Goal: Task Accomplishment & Management: Complete application form

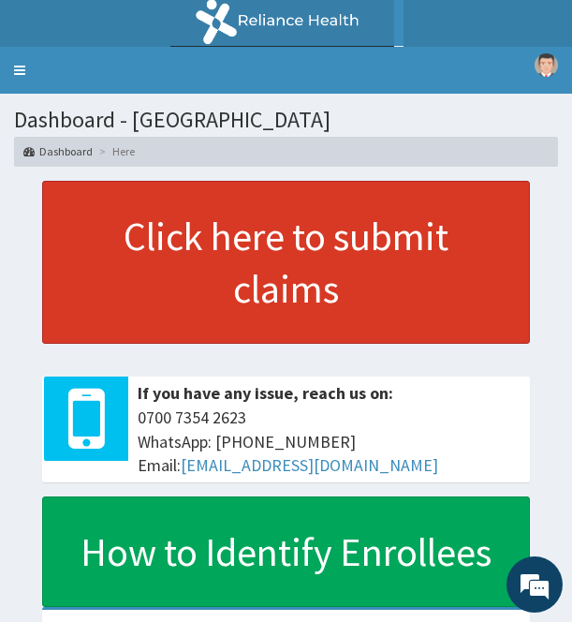
click at [282, 242] on link "Click here to submit claims" at bounding box center [286, 262] width 488 height 163
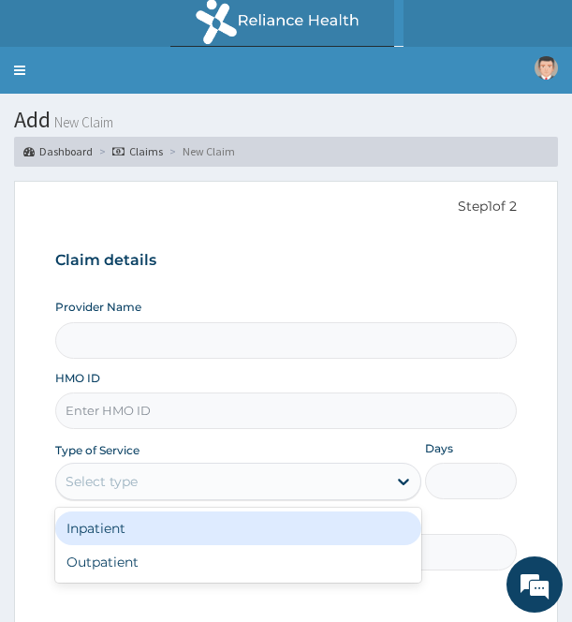
type input "Light [GEOGRAPHIC_DATA]"
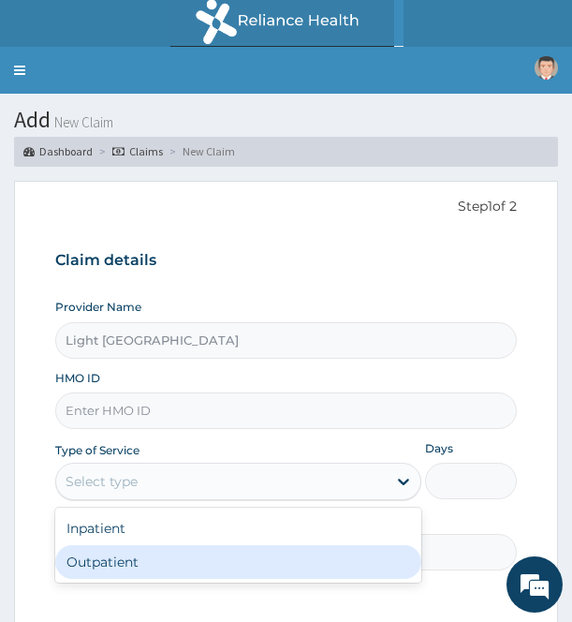
click at [169, 559] on div "Outpatient" at bounding box center [238, 562] width 366 height 34
type input "1"
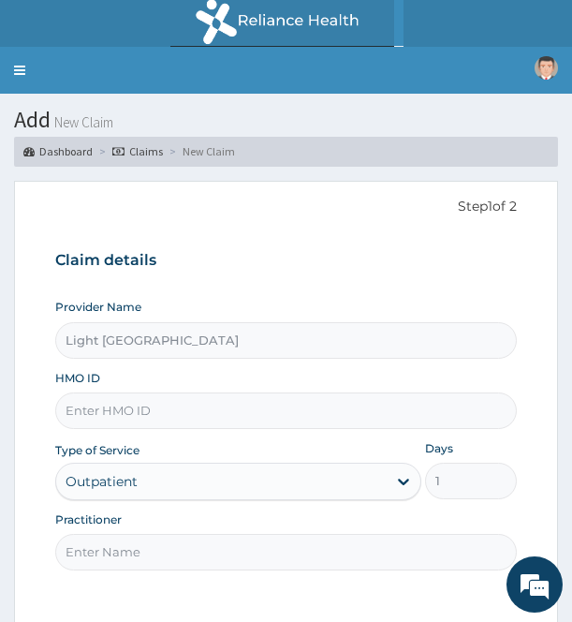
click at [250, 557] on input "Practitioner" at bounding box center [285, 552] width 461 height 37
type input "DR SA"
click at [239, 410] on input "HMO ID" at bounding box center [285, 410] width 461 height 37
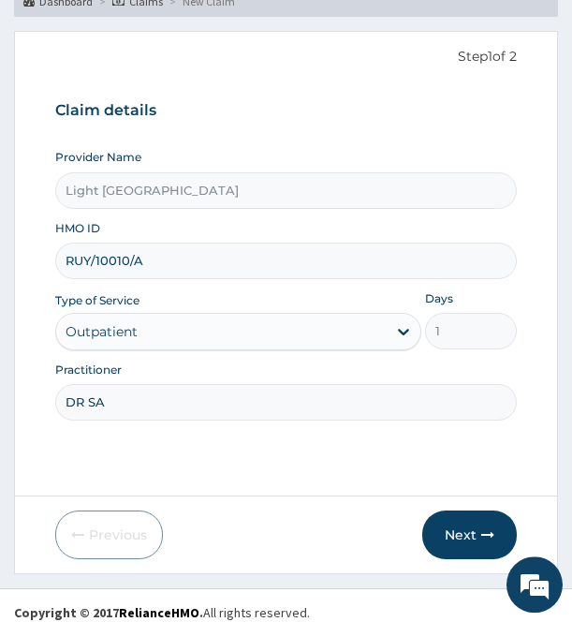
scroll to position [164, 0]
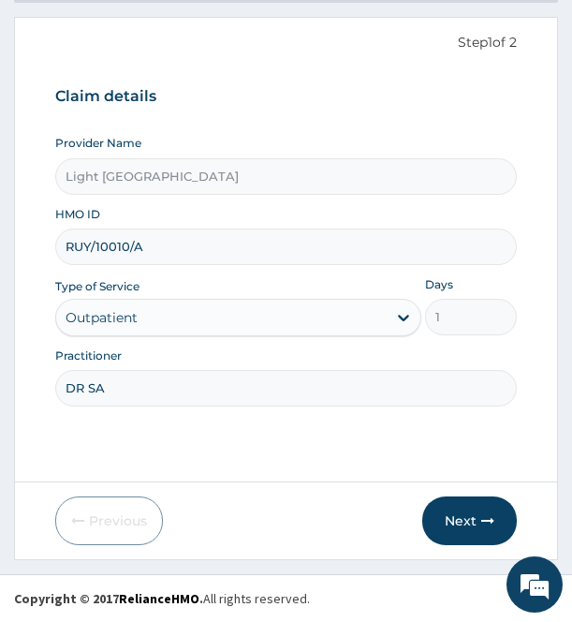
drag, startPoint x: 580, startPoint y: 612, endPoint x: 489, endPoint y: 523, distance: 127.8
type input "RUY/10010/A"
click at [486, 516] on icon "button" at bounding box center [487, 520] width 13 height 13
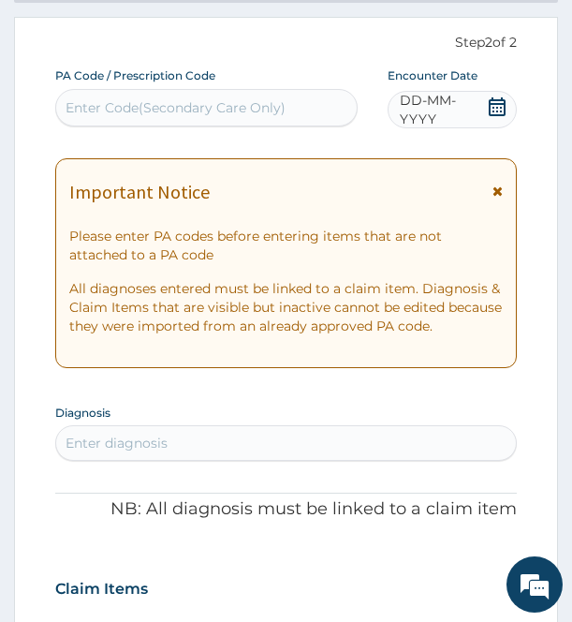
click at [497, 104] on icon at bounding box center [497, 106] width 17 height 19
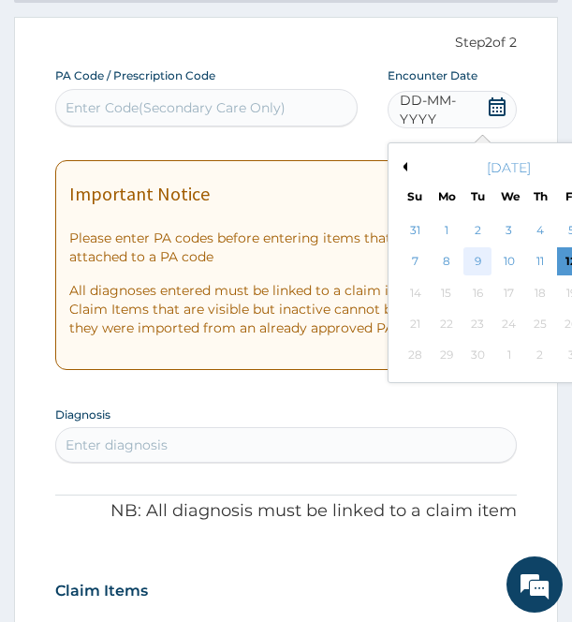
click at [481, 260] on div "9" at bounding box center [477, 262] width 28 height 28
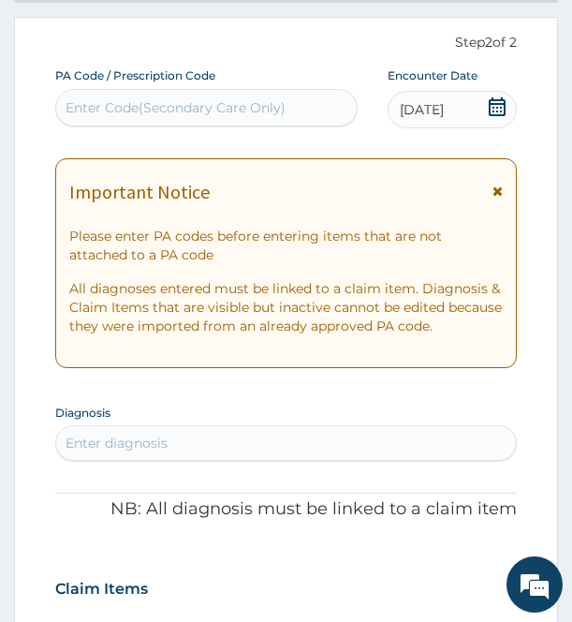
click at [427, 448] on div "Enter diagnosis" at bounding box center [285, 443] width 459 height 30
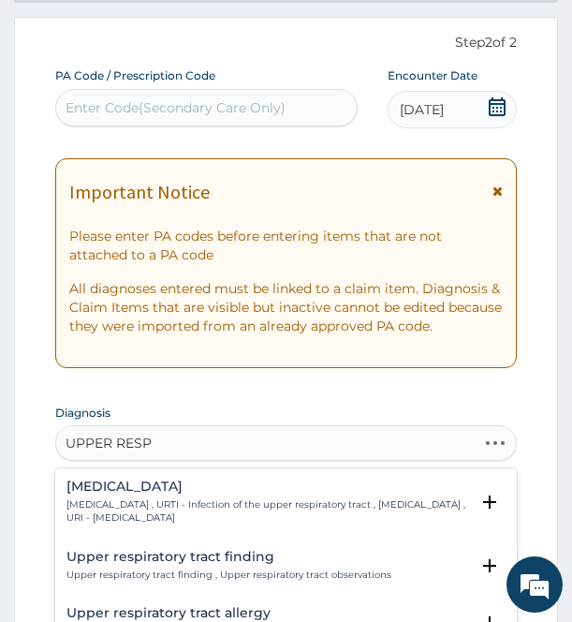
type input "UPPER RESPI"
click at [368, 504] on p "[MEDICAL_DATA] , URTI - Infection of the upper respiratory tract , [MEDICAL_DAT…" at bounding box center [267, 511] width 402 height 27
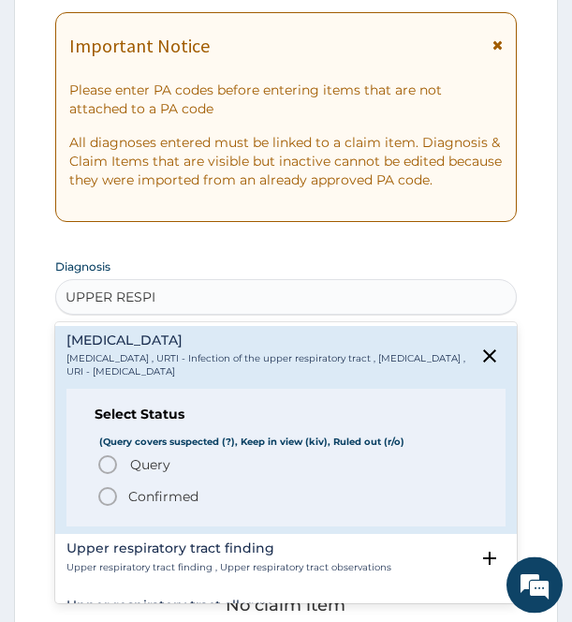
scroll to position [403, 0]
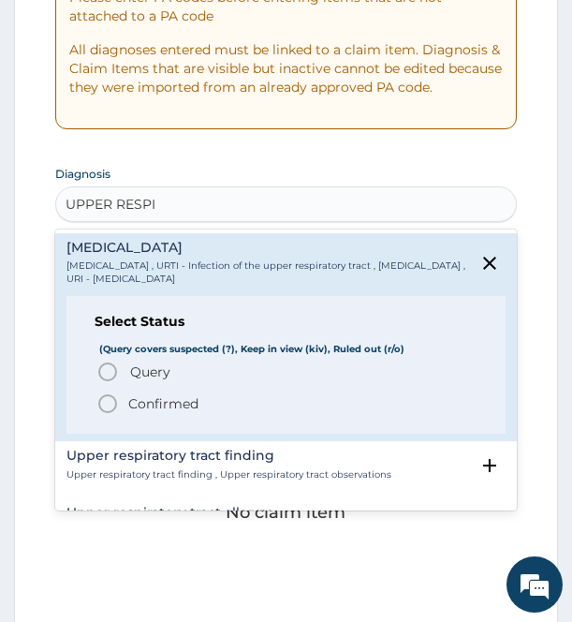
click at [190, 397] on p "Confirmed" at bounding box center [163, 403] width 70 height 19
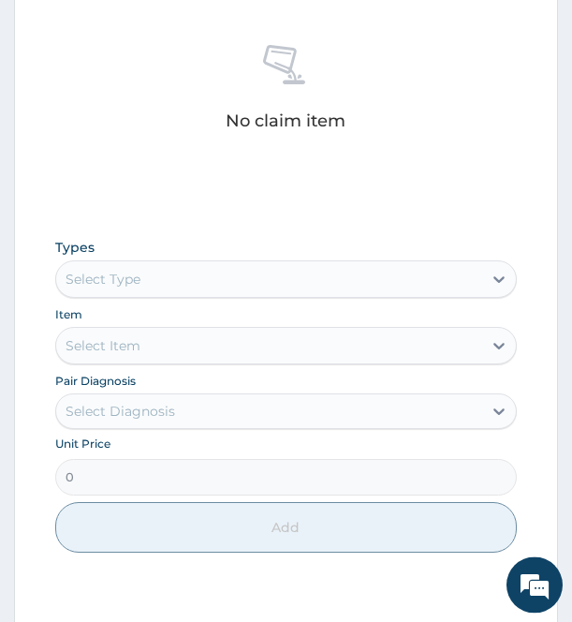
scroll to position [832, 0]
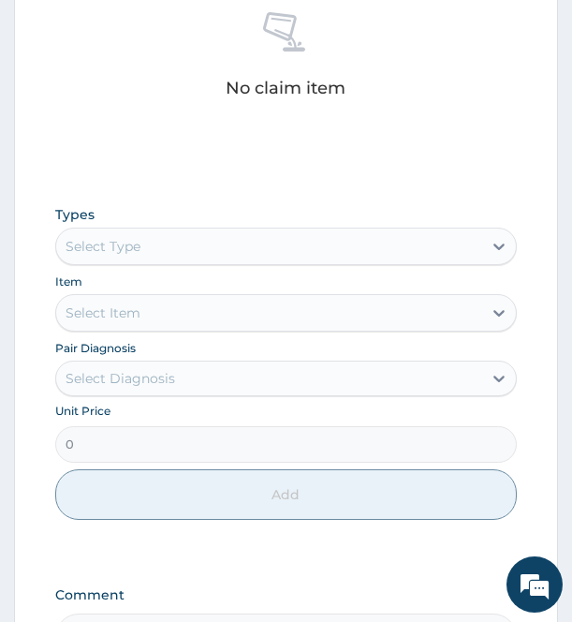
click at [381, 242] on div "Select Type" at bounding box center [268, 246] width 425 height 30
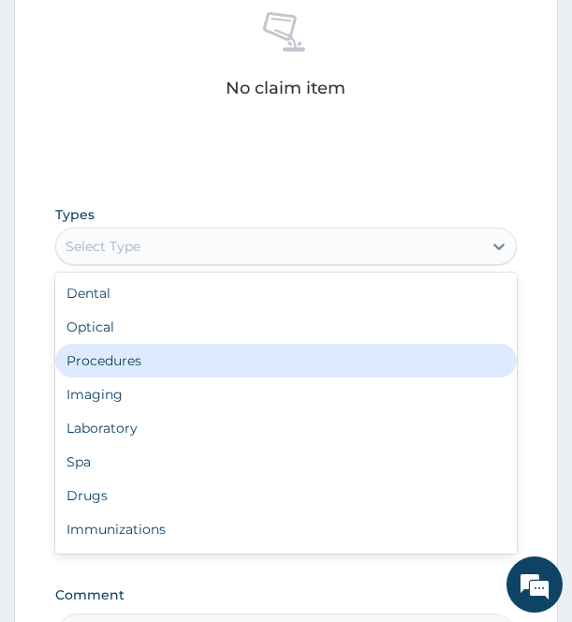
click at [314, 347] on div "Procedures" at bounding box center [285, 361] width 461 height 34
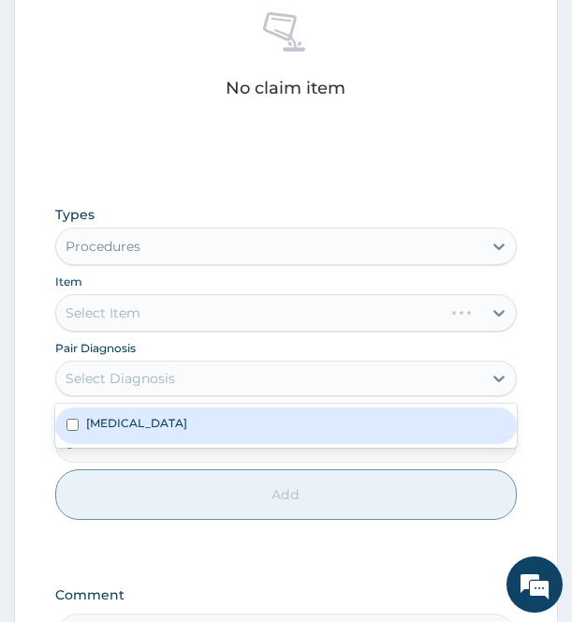
click at [331, 389] on div "Select Diagnosis" at bounding box center [268, 378] width 425 height 30
click at [301, 430] on div "[MEDICAL_DATA]" at bounding box center [285, 425] width 461 height 36
checkbox input "true"
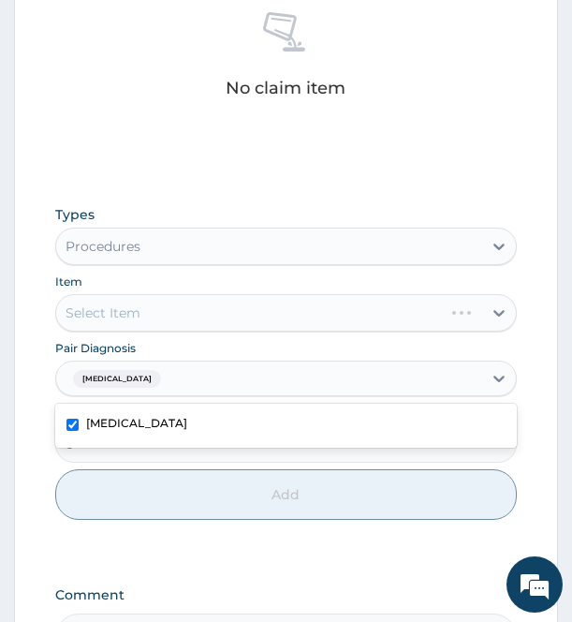
click at [286, 309] on div "Select Item" at bounding box center [285, 312] width 461 height 37
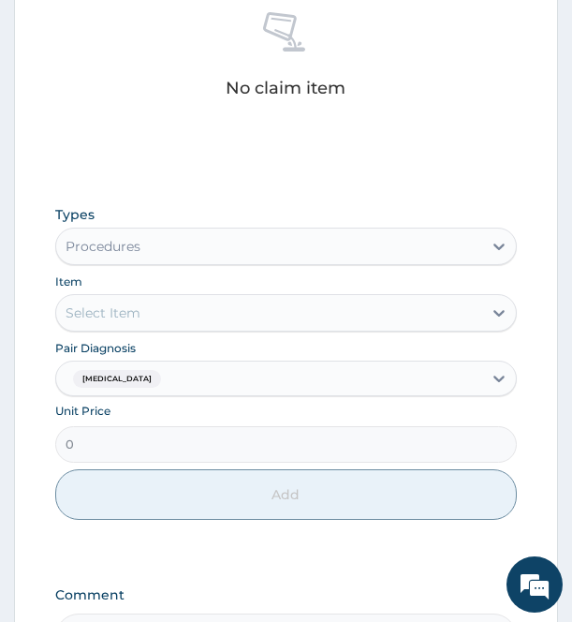
click at [446, 319] on div "Select Item" at bounding box center [268, 313] width 425 height 30
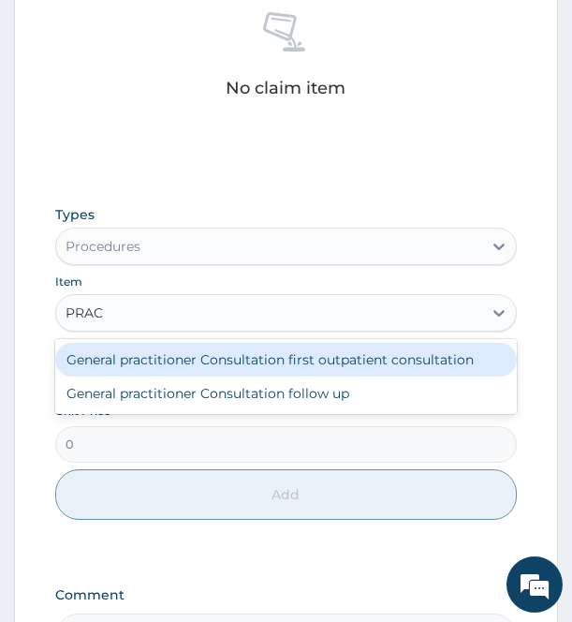
type input "PRACT"
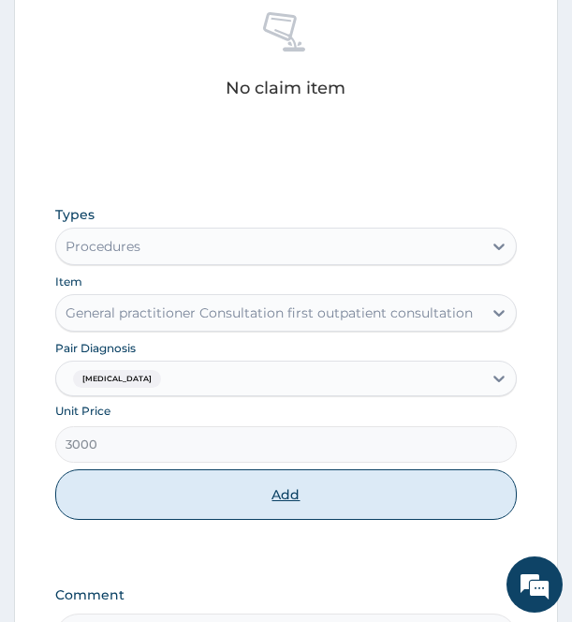
click at [385, 493] on button "Add" at bounding box center [285, 494] width 461 height 51
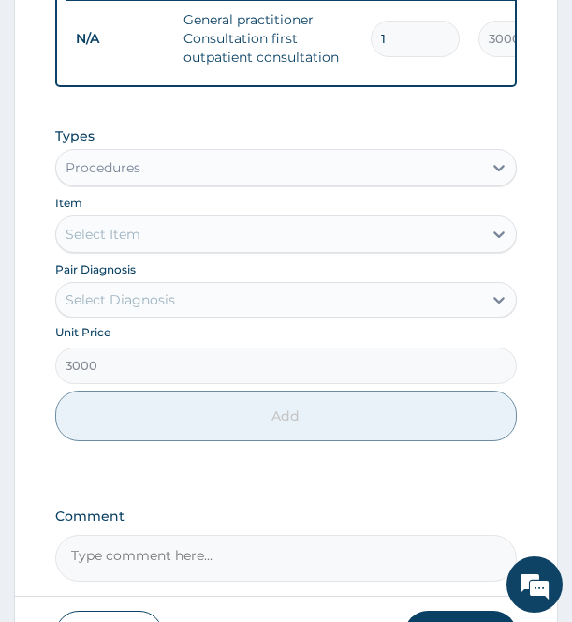
type input "0"
click at [290, 177] on div "Procedures" at bounding box center [268, 168] width 425 height 30
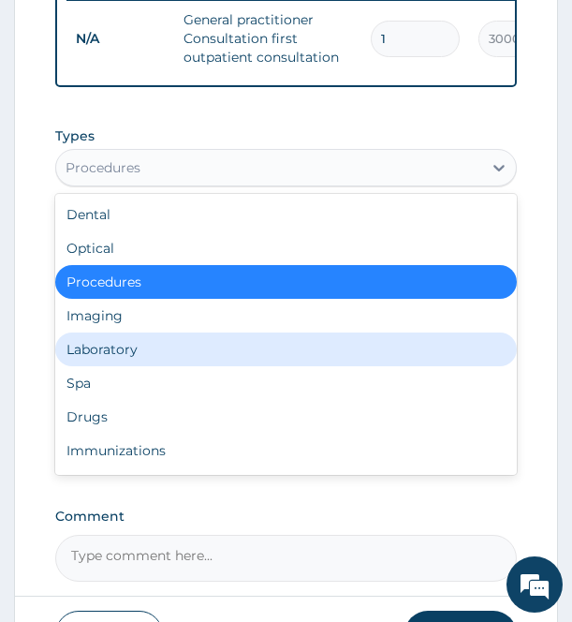
click at [234, 360] on div "Laboratory" at bounding box center [285, 349] width 461 height 34
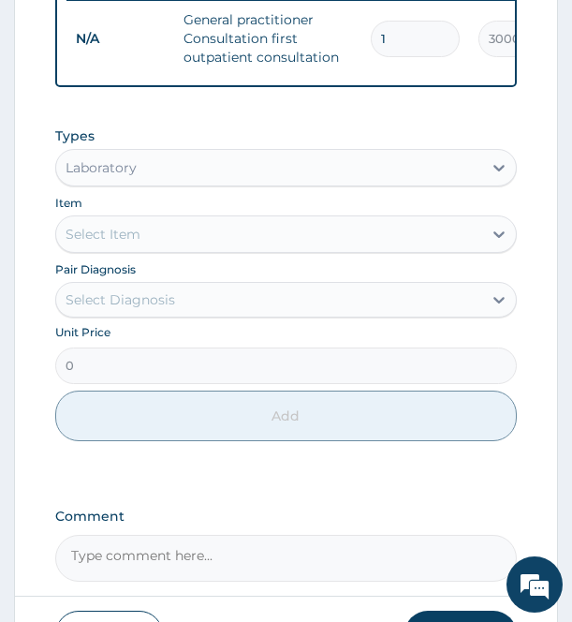
click at [256, 249] on div "Select Item" at bounding box center [268, 234] width 425 height 30
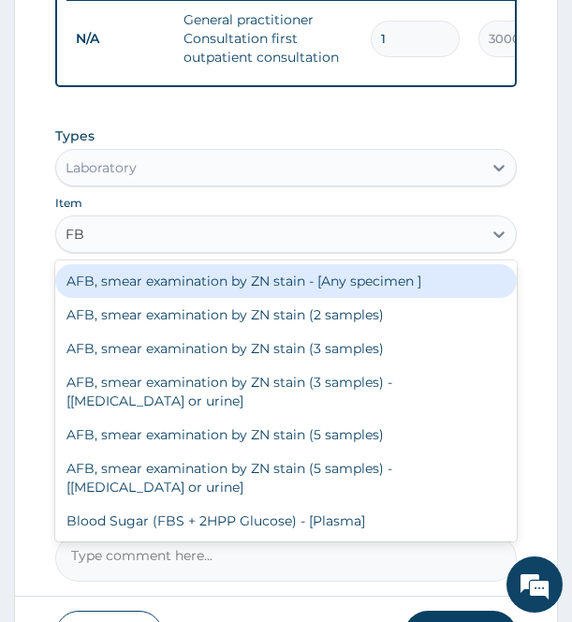
type input "FBC"
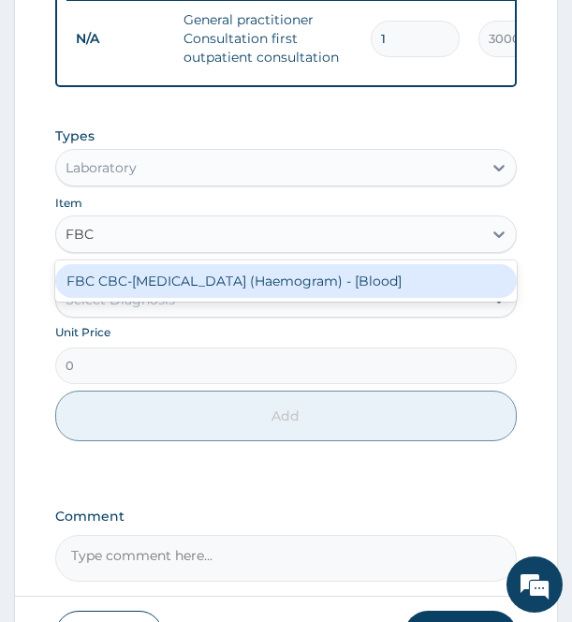
click at [259, 295] on div "FBC CBC-[MEDICAL_DATA] (Haemogram) - [Blood]" at bounding box center [285, 281] width 461 height 34
type input "3000"
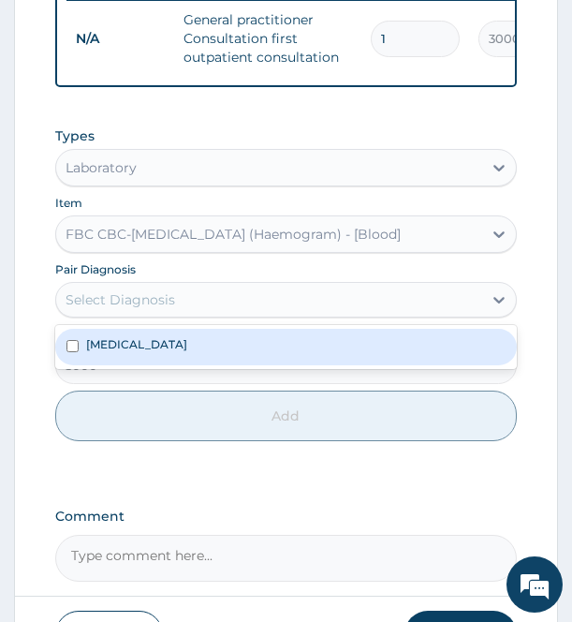
click at [244, 314] on div "Select Diagnosis" at bounding box center [268, 300] width 425 height 30
click at [187, 352] on label "[MEDICAL_DATA]" at bounding box center [136, 344] width 101 height 16
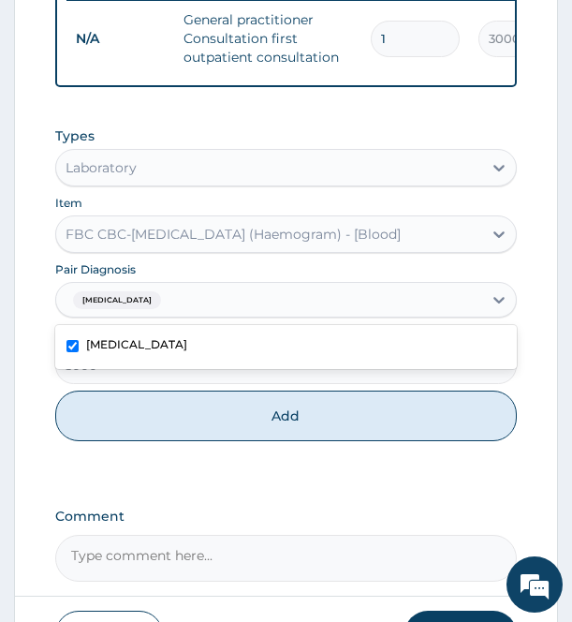
checkbox input "true"
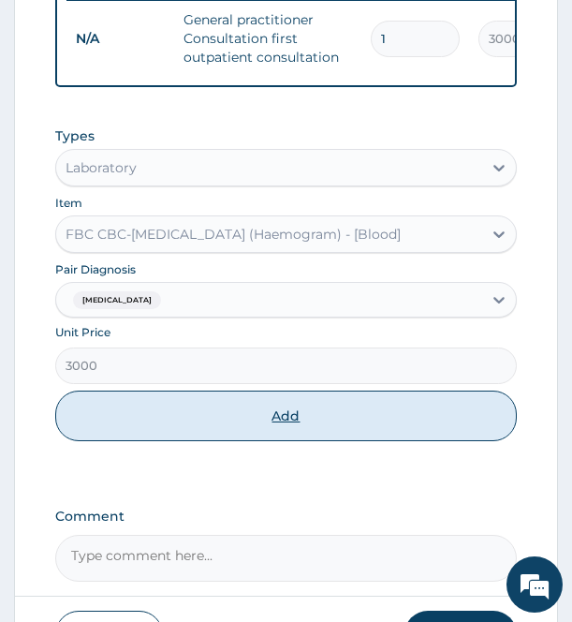
click at [236, 427] on button "Add" at bounding box center [285, 415] width 461 height 51
type input "0"
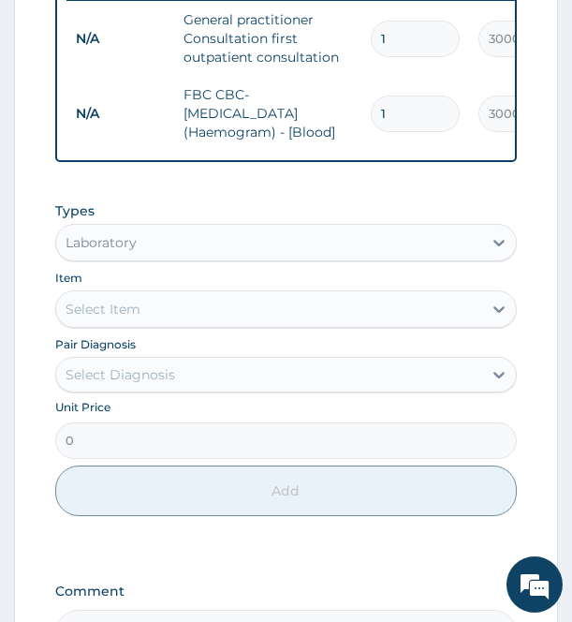
click at [212, 321] on div "Select Item" at bounding box center [268, 309] width 425 height 30
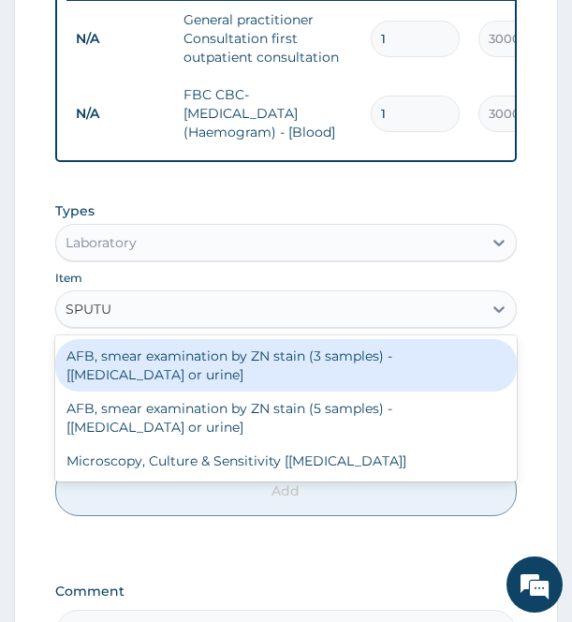
type input "[MEDICAL_DATA]"
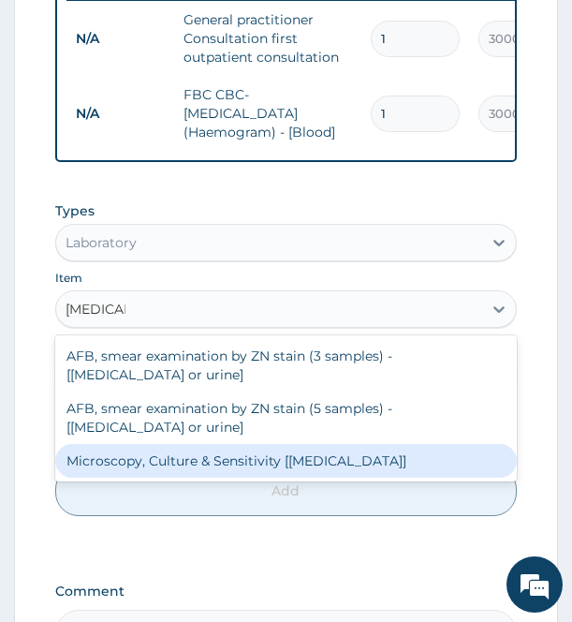
click at [228, 477] on div "Microscopy, Culture & Sensitivity [[MEDICAL_DATA]]" at bounding box center [285, 461] width 461 height 34
type input "3500"
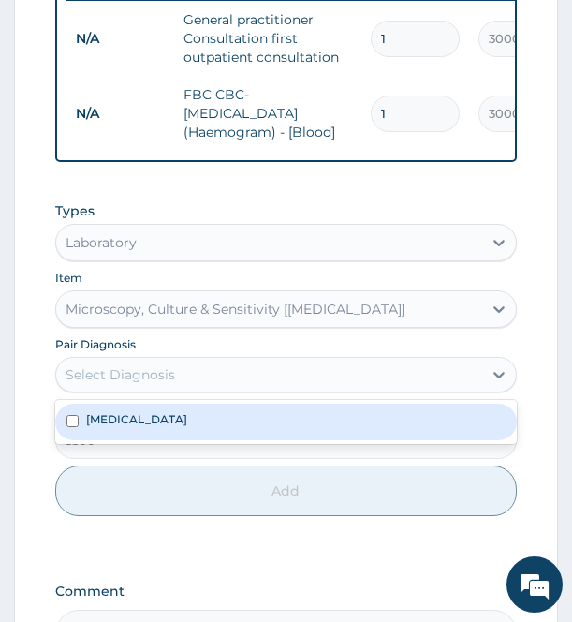
click at [253, 388] on div "Select Diagnosis" at bounding box center [268, 375] width 425 height 30
click at [187, 427] on label "[MEDICAL_DATA]" at bounding box center [136, 419] width 101 height 16
checkbox input "true"
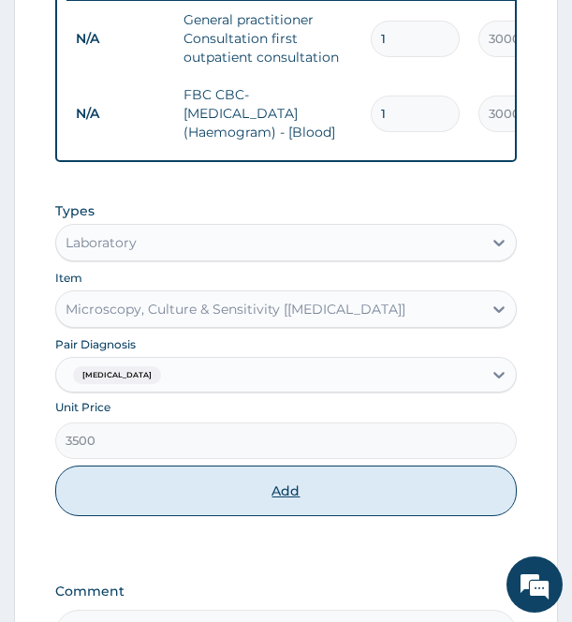
click at [251, 498] on button "Add" at bounding box center [285, 490] width 461 height 51
type input "0"
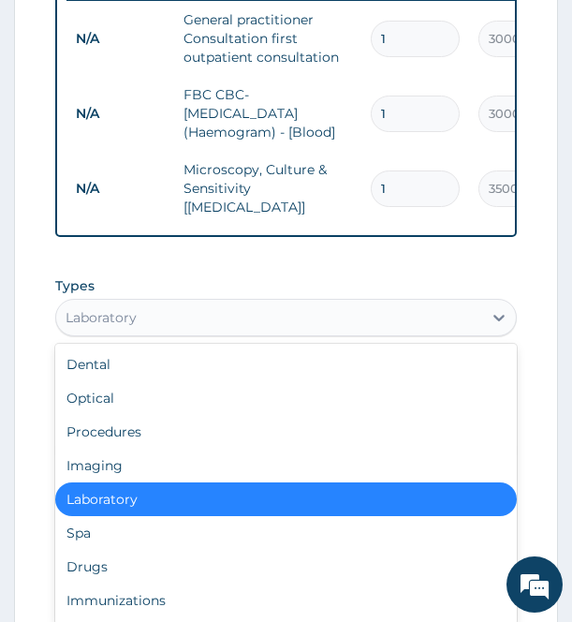
click at [339, 319] on div "Laboratory" at bounding box center [268, 317] width 425 height 30
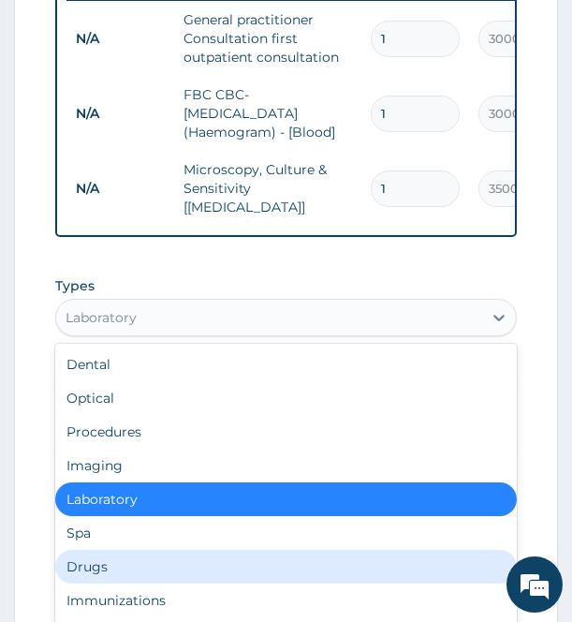
click at [202, 575] on div "Drugs" at bounding box center [285, 567] width 461 height 34
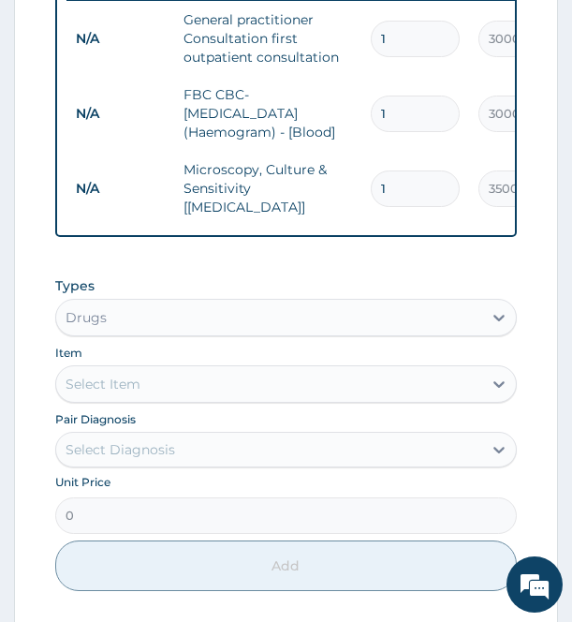
click at [321, 381] on div "Select Item" at bounding box center [268, 384] width 425 height 30
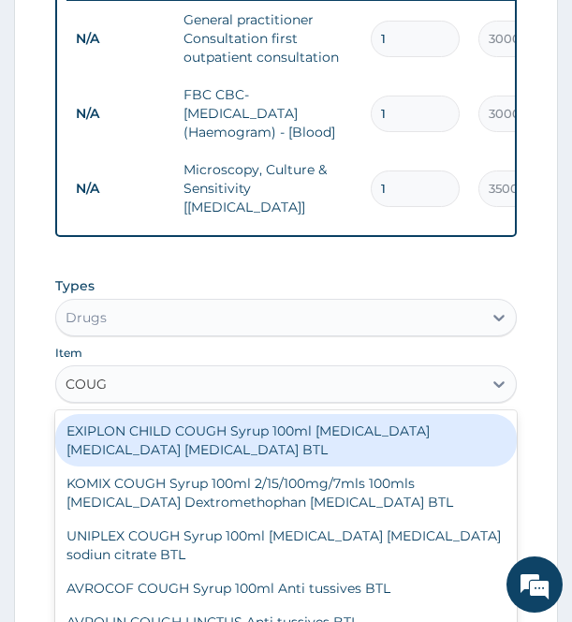
type input "COUGH"
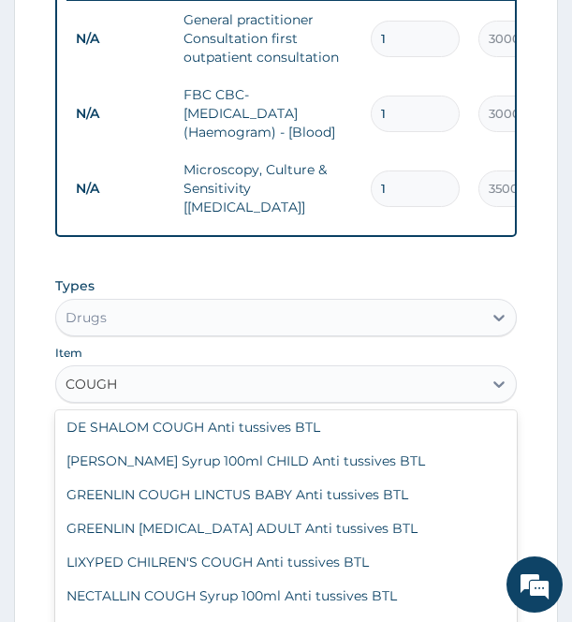
scroll to position [633, 0]
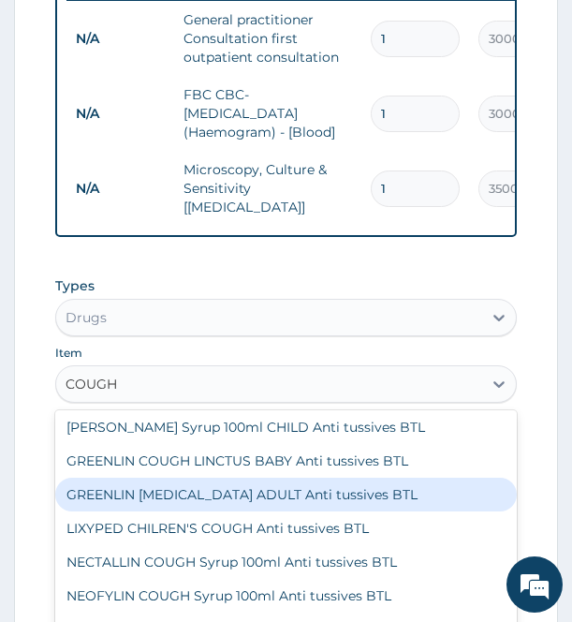
click at [313, 492] on div "GREENLIN [MEDICAL_DATA] ADULT Anti tussives BTL" at bounding box center [285, 494] width 461 height 34
type input "560"
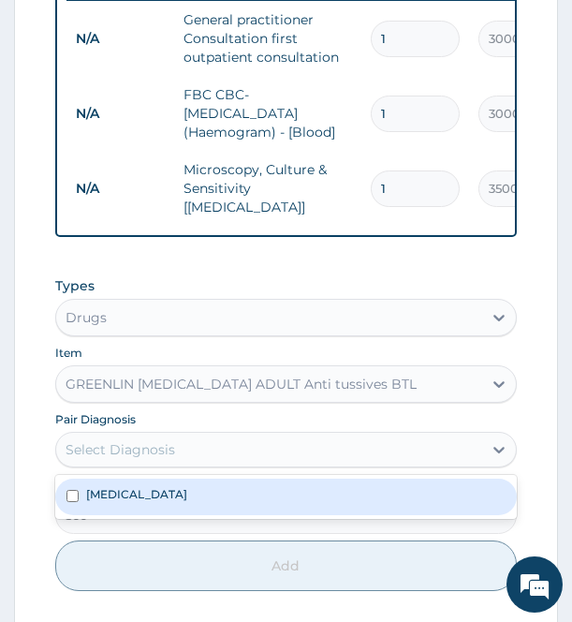
click at [350, 452] on div "Select Diagnosis" at bounding box center [268, 449] width 425 height 30
click at [307, 502] on div "[MEDICAL_DATA]" at bounding box center [285, 496] width 461 height 36
checkbox input "true"
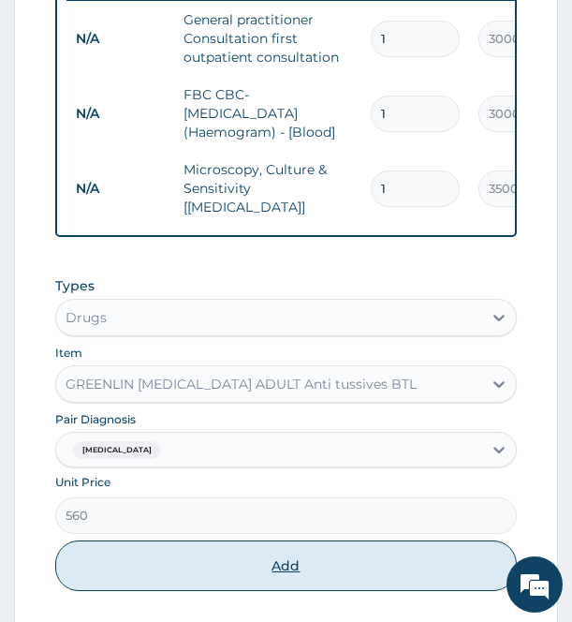
click at [300, 568] on button "Add" at bounding box center [285, 565] width 461 height 51
type input "0"
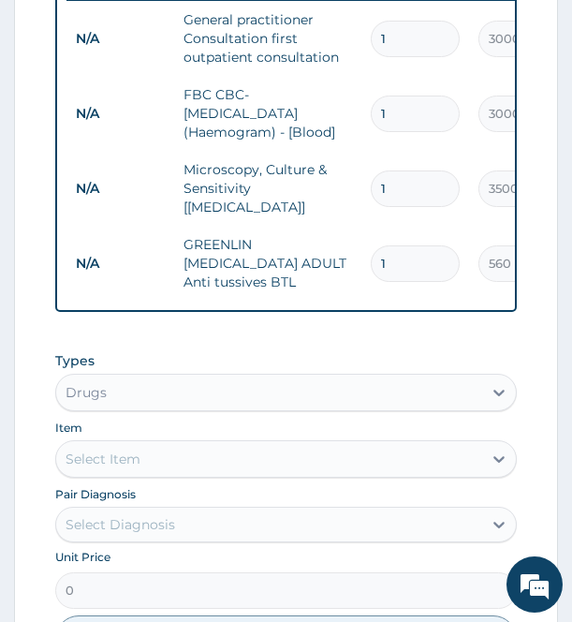
click at [193, 453] on div "Select Item" at bounding box center [268, 459] width 425 height 30
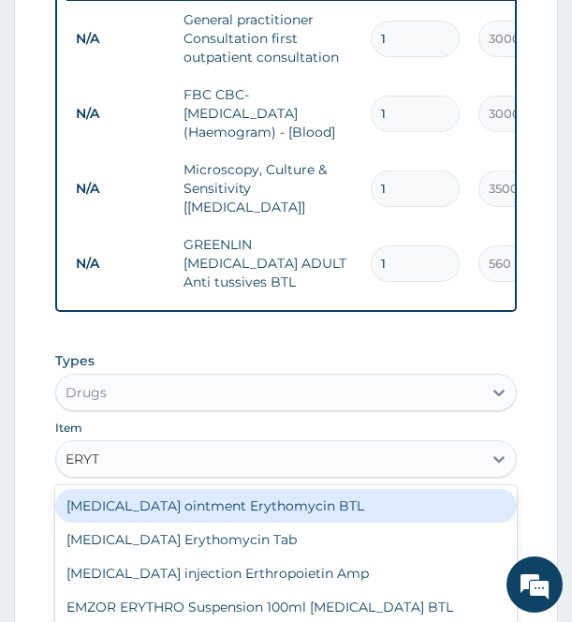
type input "ERYTH"
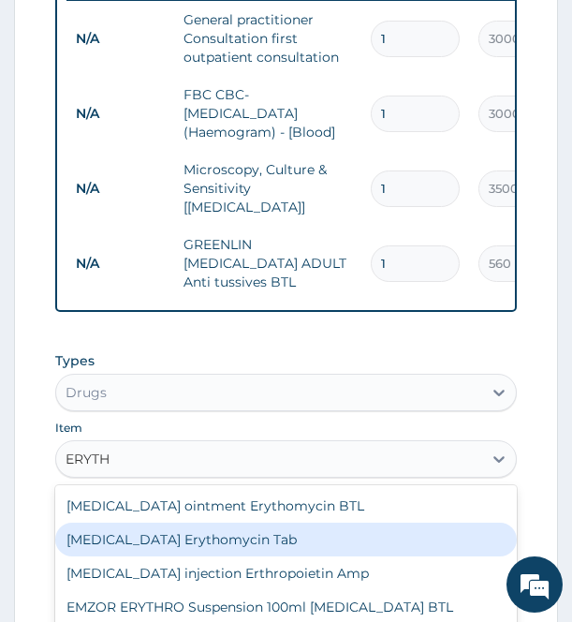
click at [212, 527] on div "[MEDICAL_DATA] Erythomycin Tab" at bounding box center [285, 539] width 461 height 34
type input "800"
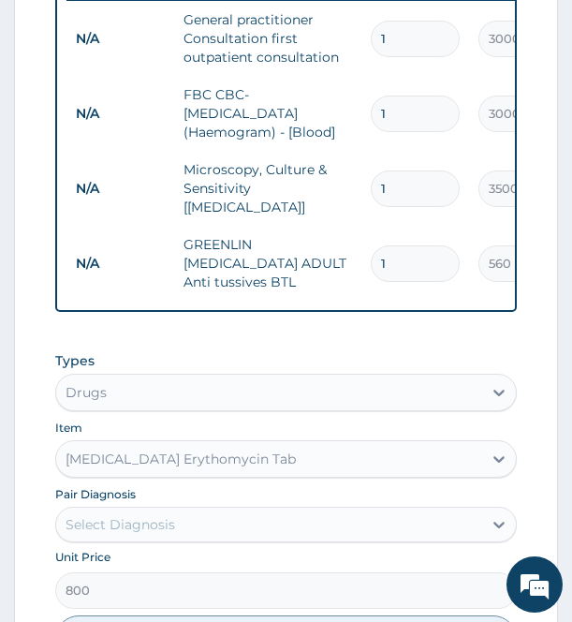
click at [244, 513] on div "Select Diagnosis" at bounding box center [268, 524] width 425 height 30
click at [267, 488] on div "Pair Diagnosis Select Diagnosis" at bounding box center [285, 513] width 461 height 58
click at [323, 455] on div "[MEDICAL_DATA] Erythomycin Tab" at bounding box center [268, 459] width 425 height 30
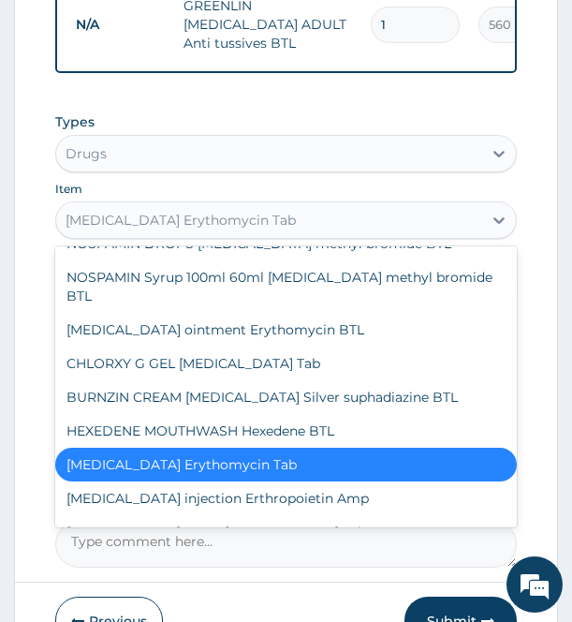
scroll to position [24211, 0]
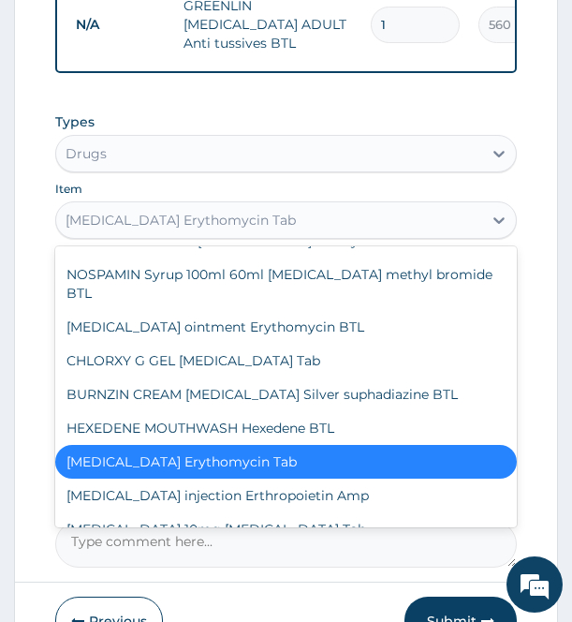
click at [300, 214] on div "[MEDICAL_DATA] Erythomycin Tab" at bounding box center [268, 220] width 425 height 30
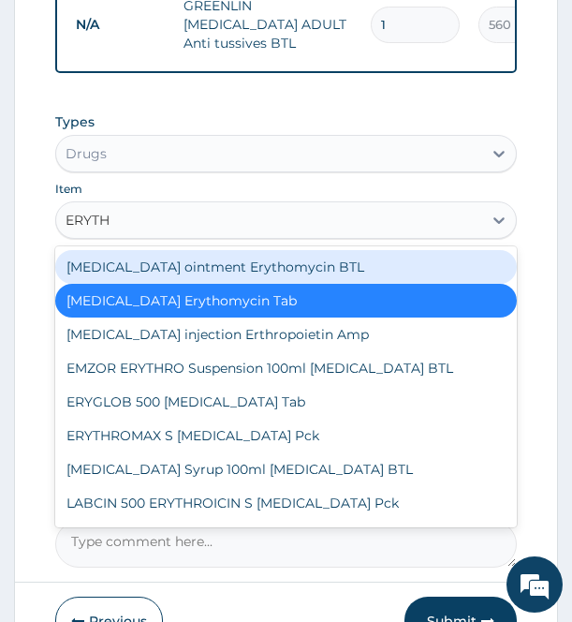
type input "ERYTHR"
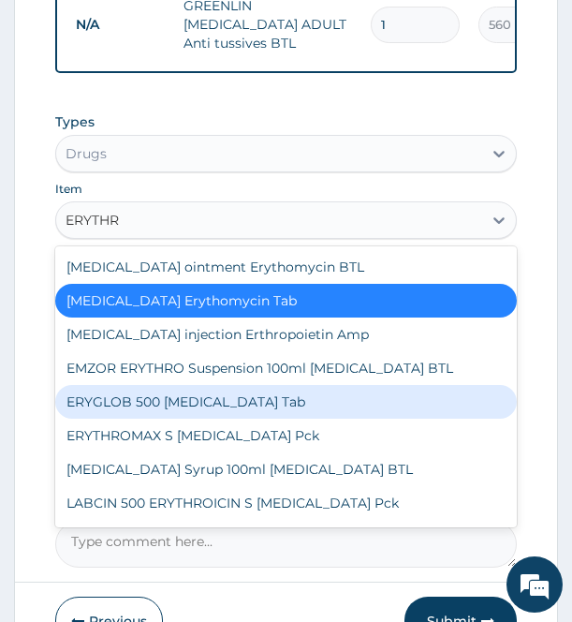
click at [234, 403] on div "ERYGLOB 500 [MEDICAL_DATA] Tab" at bounding box center [285, 402] width 461 height 34
type input "100"
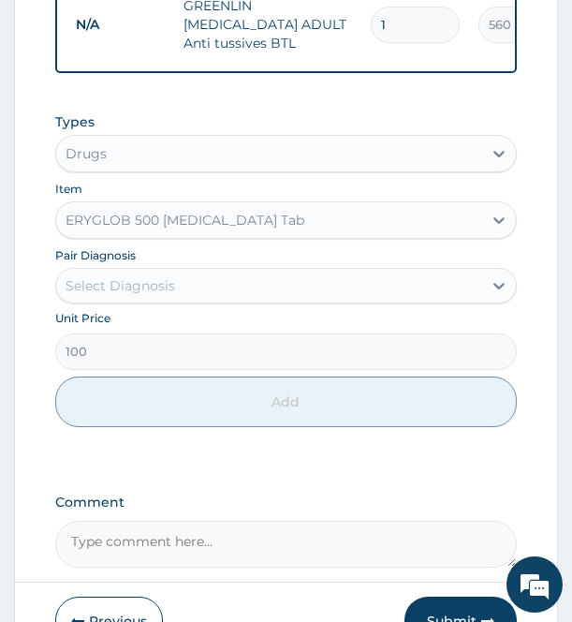
click at [273, 277] on div "Select Diagnosis" at bounding box center [268, 286] width 425 height 30
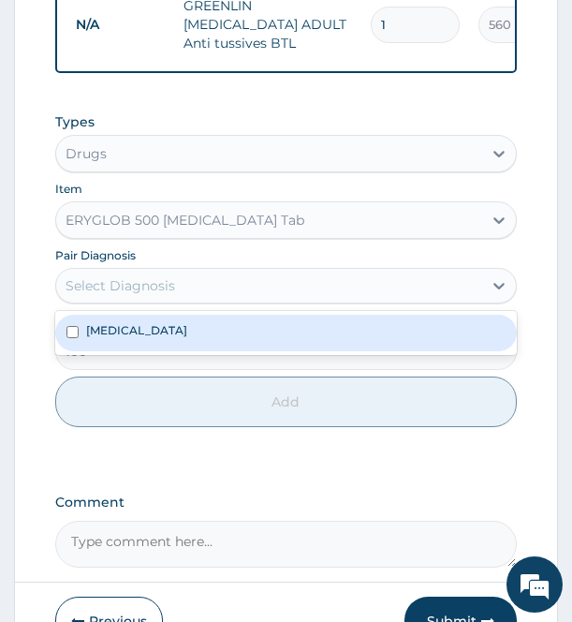
click at [228, 333] on div "[MEDICAL_DATA]" at bounding box center [285, 333] width 461 height 36
checkbox input "true"
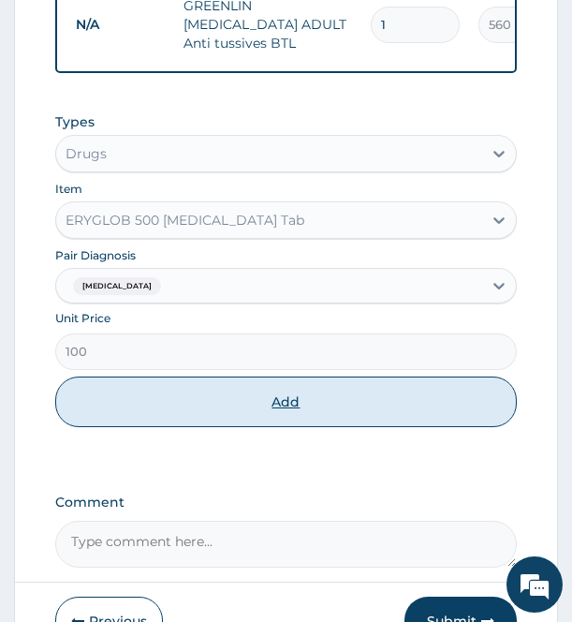
click at [261, 401] on button "Add" at bounding box center [285, 401] width 461 height 51
type input "0"
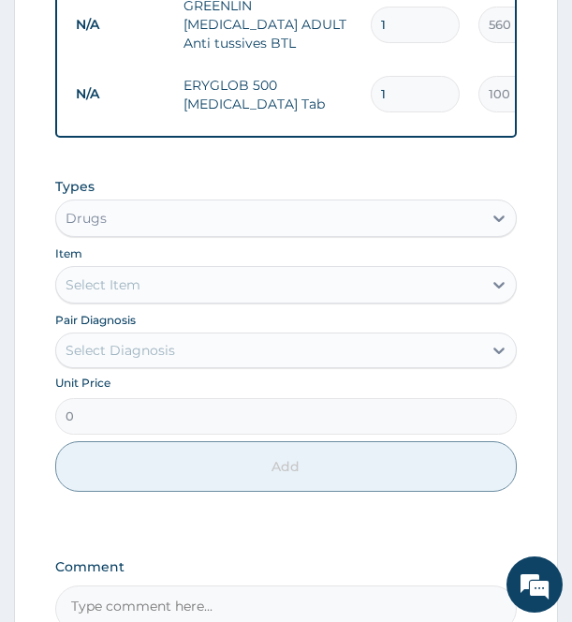
type input "10"
type input "1000.00"
type input "10"
click at [335, 277] on div "Select Item" at bounding box center [268, 285] width 425 height 30
click at [379, 281] on div "Select Item" at bounding box center [268, 285] width 425 height 30
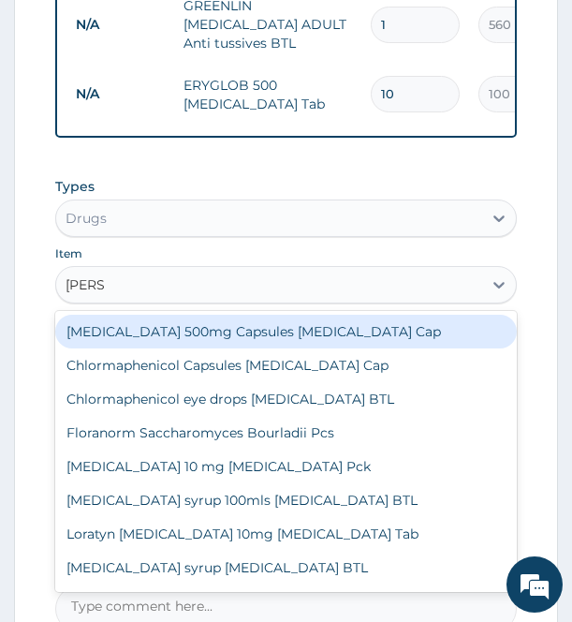
type input "LORAT"
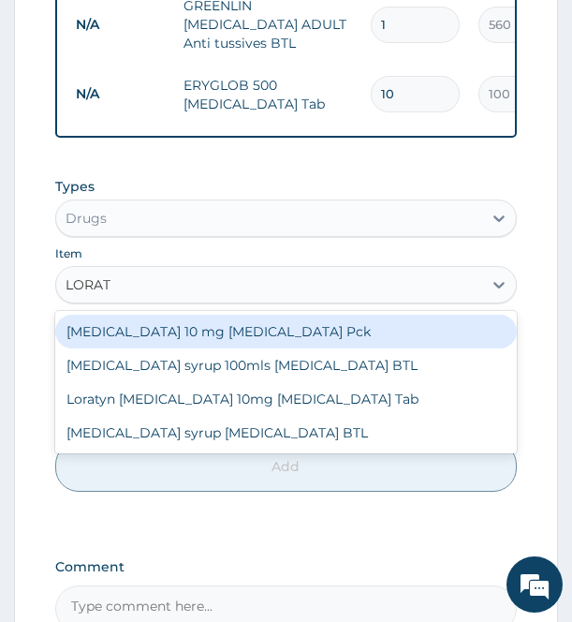
type input "700"
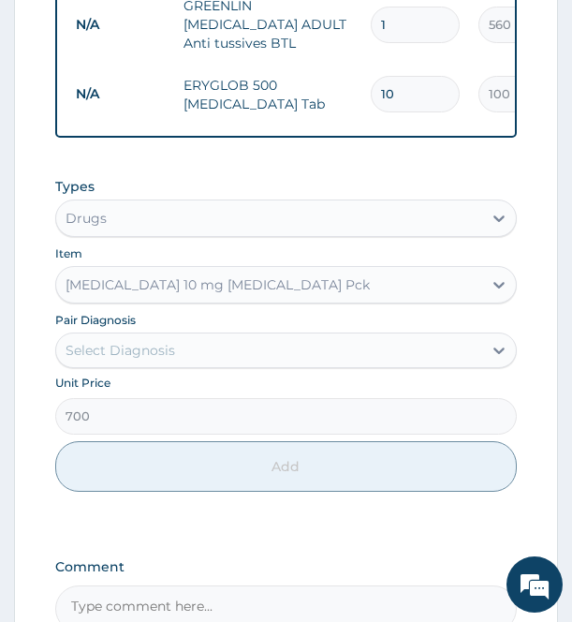
click at [358, 335] on div "Select Diagnosis" at bounding box center [268, 350] width 425 height 30
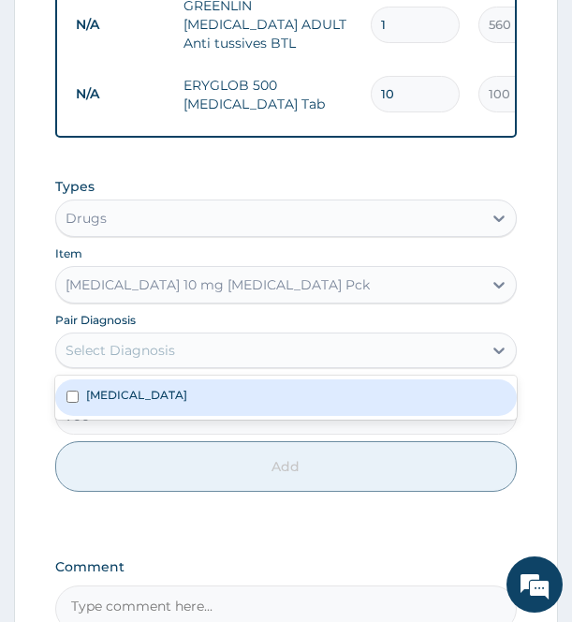
click at [325, 389] on div "[MEDICAL_DATA]" at bounding box center [285, 397] width 461 height 36
checkbox input "true"
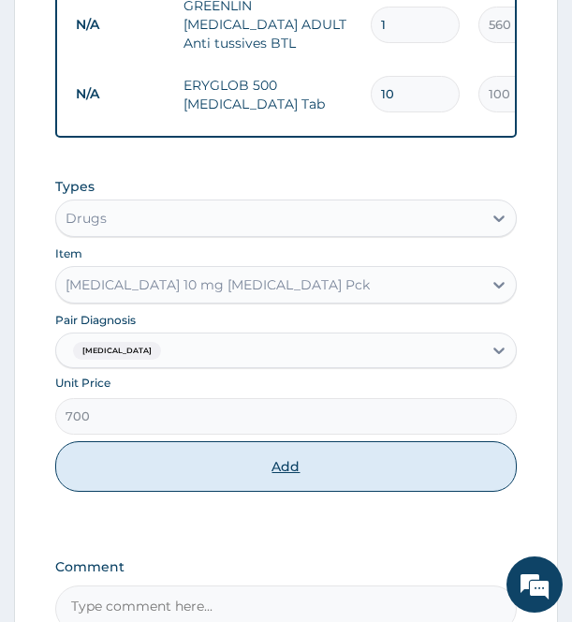
click at [312, 459] on button "Add" at bounding box center [285, 466] width 461 height 51
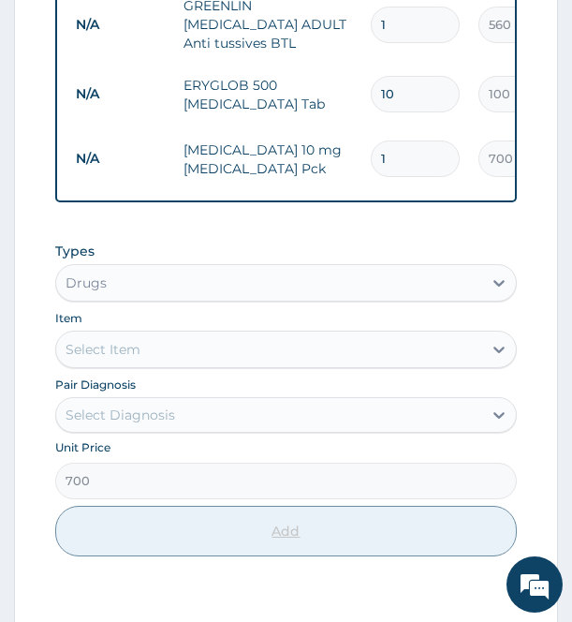
type input "0"
click at [308, 335] on div "Select Item" at bounding box center [268, 349] width 425 height 30
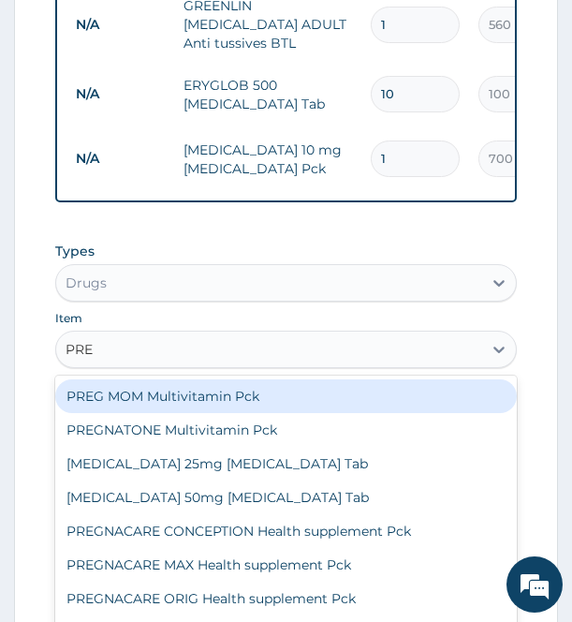
type input "PRED"
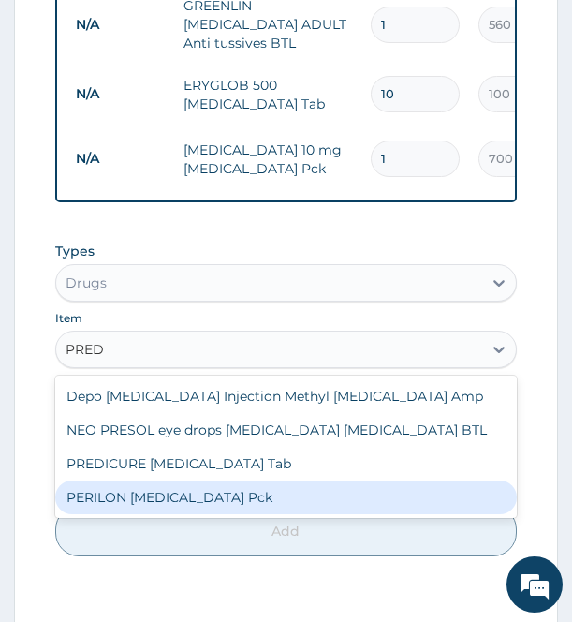
click at [266, 492] on div "PERILON [MEDICAL_DATA] Pck" at bounding box center [285, 497] width 461 height 34
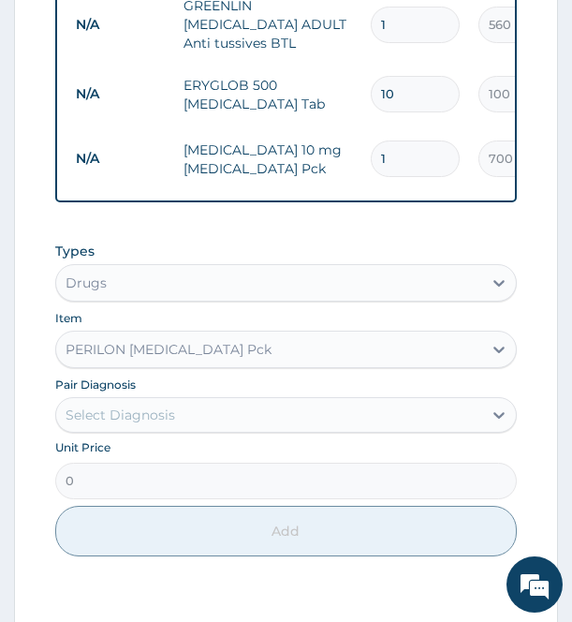
type input "2100"
click at [285, 403] on div "Select Diagnosis" at bounding box center [268, 415] width 425 height 30
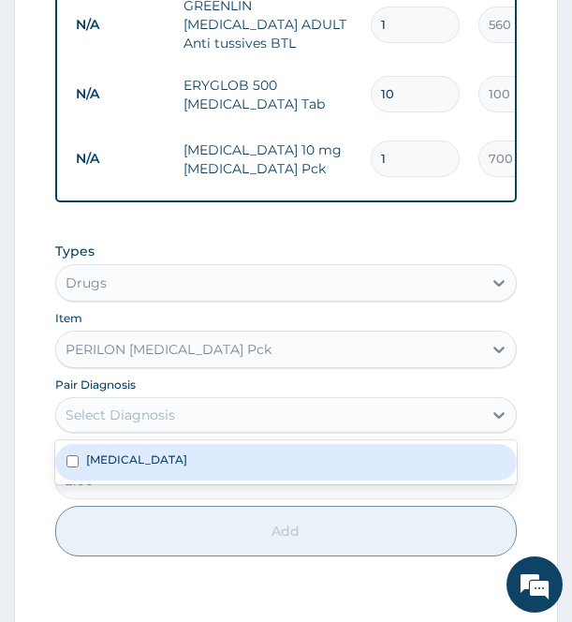
click at [187, 451] on label "[MEDICAL_DATA]" at bounding box center [136, 459] width 101 height 16
checkbox input "true"
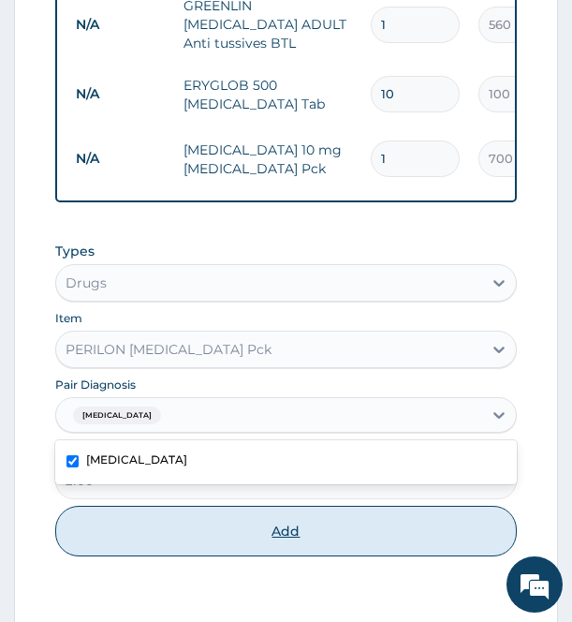
click at [295, 530] on button "Add" at bounding box center [285, 531] width 461 height 51
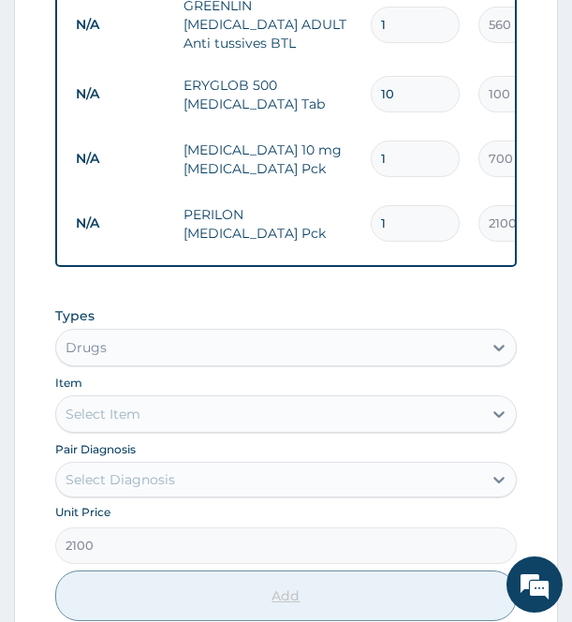
type input "0"
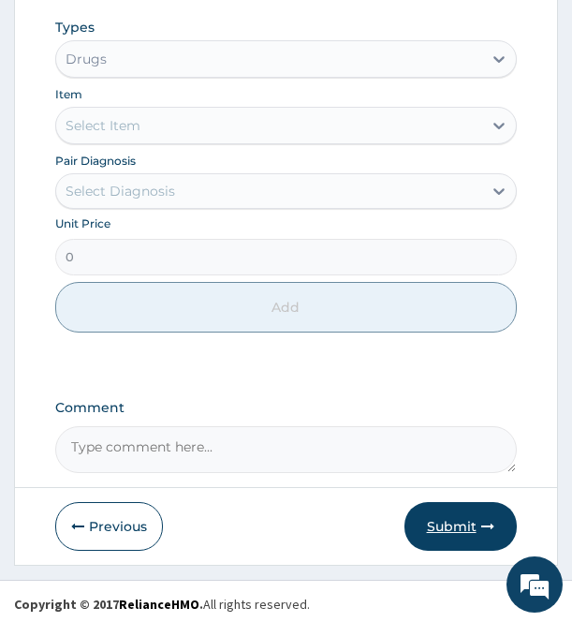
click at [485, 520] on icon "button" at bounding box center [487, 526] width 13 height 13
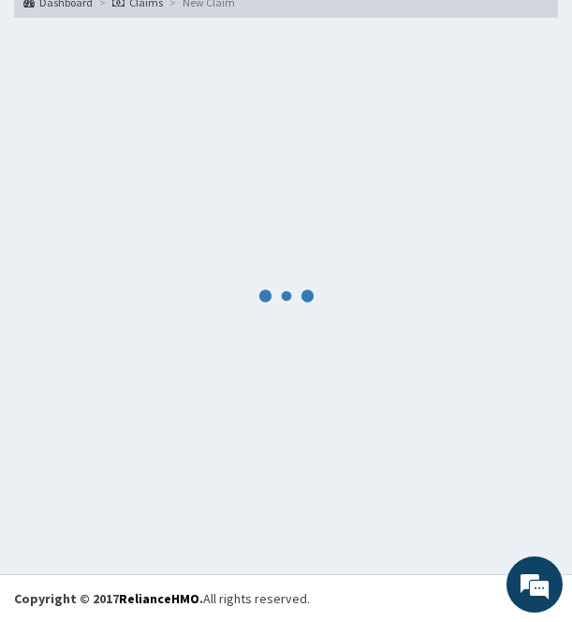
scroll to position [149, 0]
